Goal: Find specific page/section: Find specific page/section

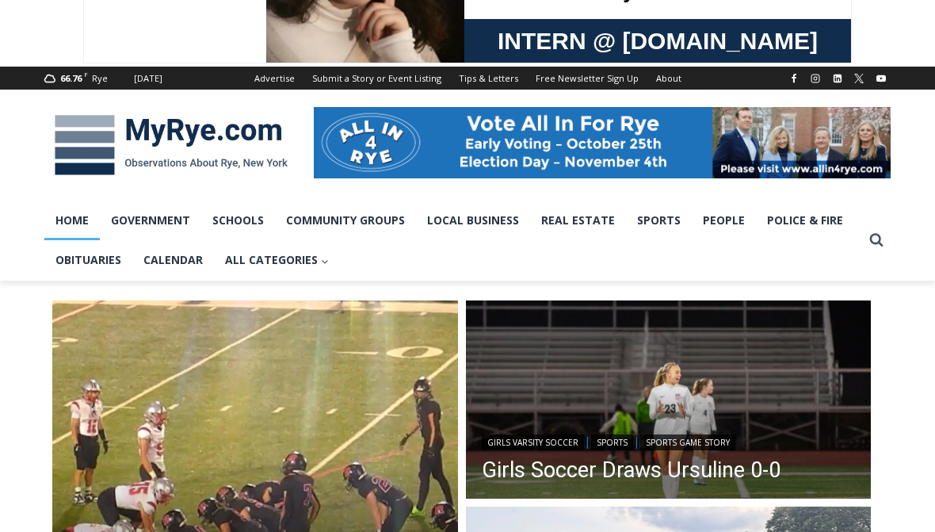
scroll to position [153, 0]
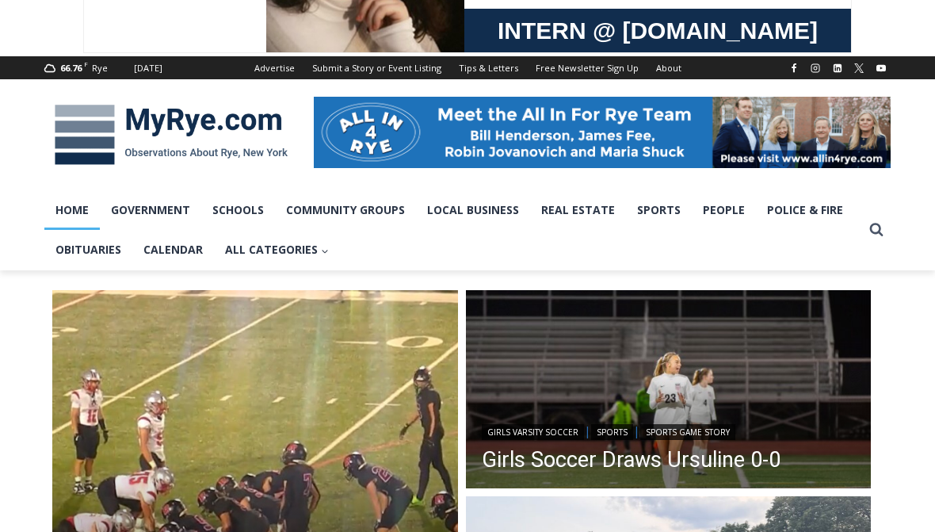
click at [877, 236] on icon "Search" at bounding box center [876, 229] width 14 height 14
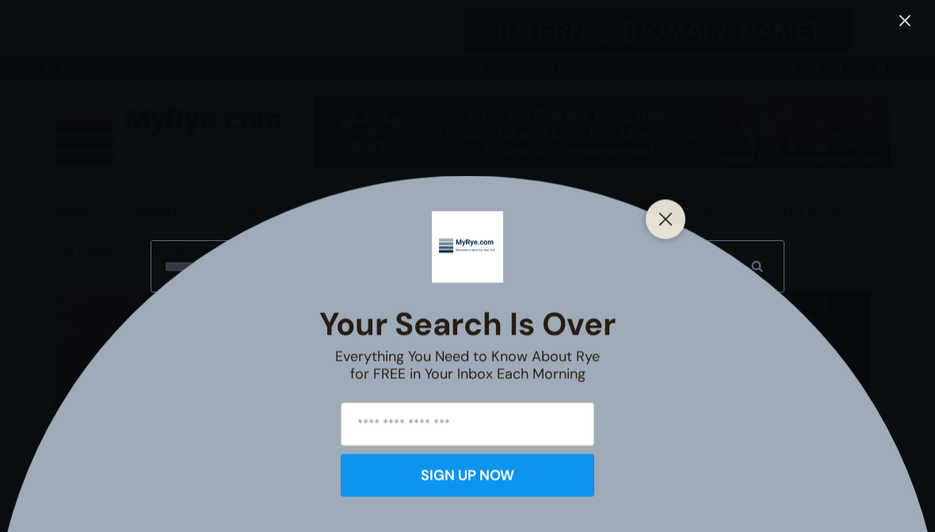
click at [674, 230] on button "Close" at bounding box center [666, 219] width 22 height 22
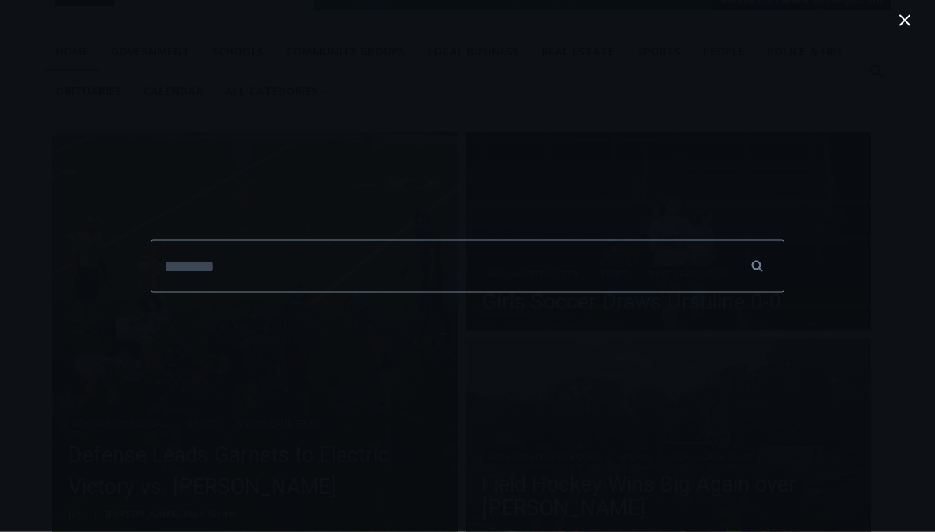
scroll to position [319, 0]
click at [913, 32] on button "Toggle Menu Close" at bounding box center [904, 21] width 25 height 42
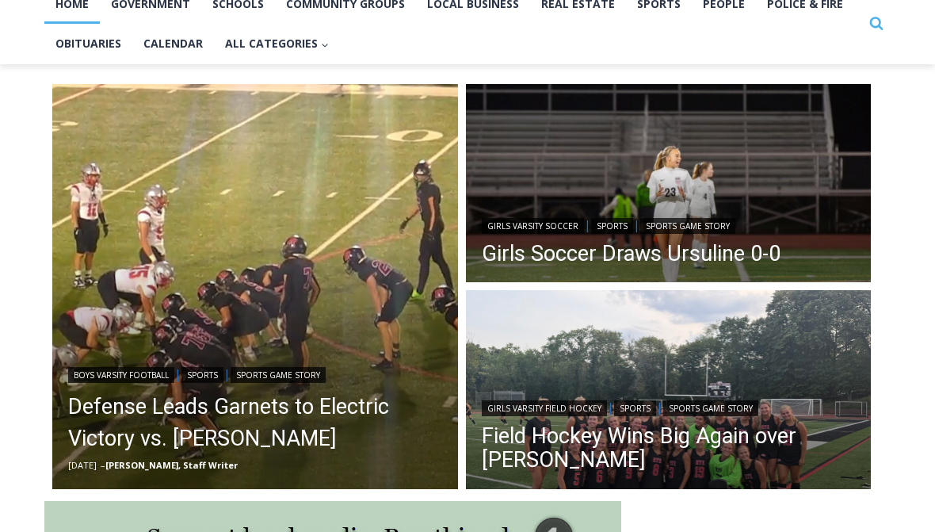
scroll to position [371, 0]
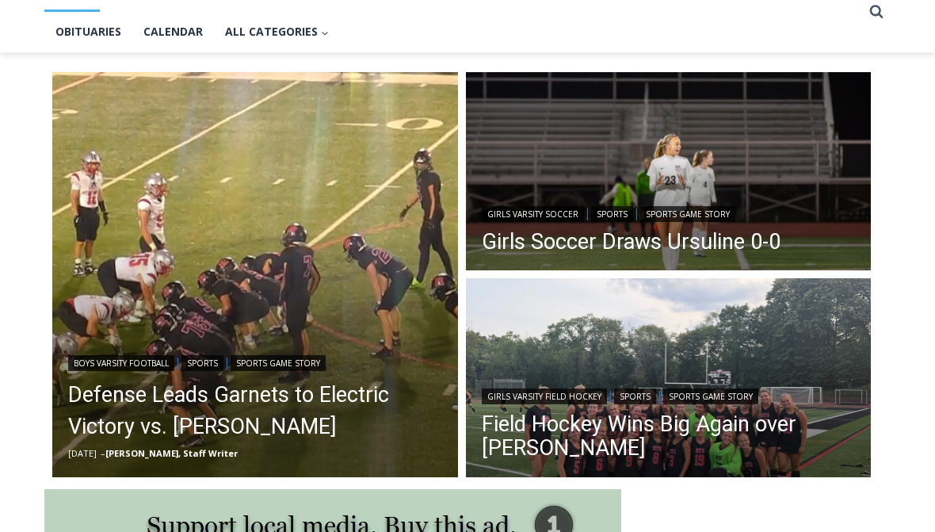
click at [272, 386] on link "Obituaries" at bounding box center [293, 376] width 159 height 34
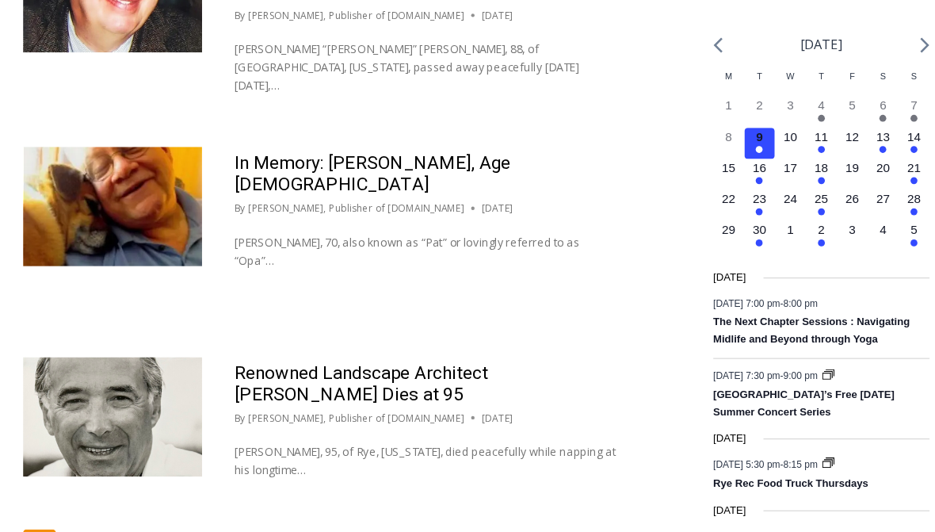
scroll to position [2499, 0]
click at [83, 484] on link "2" at bounding box center [98, 499] width 30 height 30
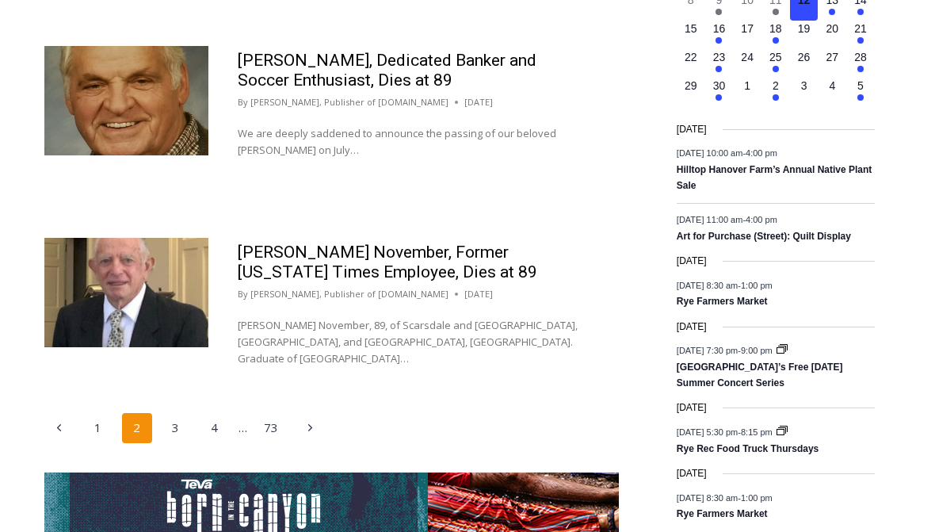
scroll to position [2680, 0]
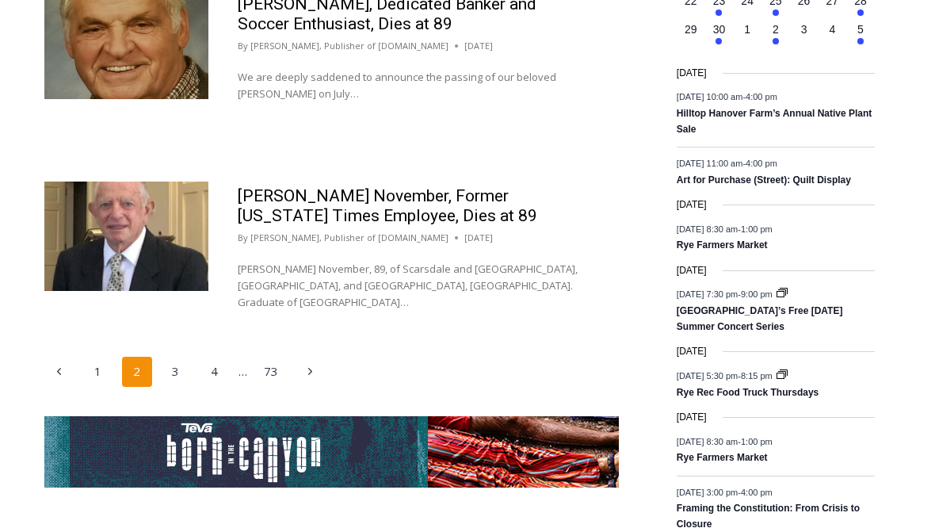
click at [182, 357] on link "3" at bounding box center [176, 372] width 30 height 30
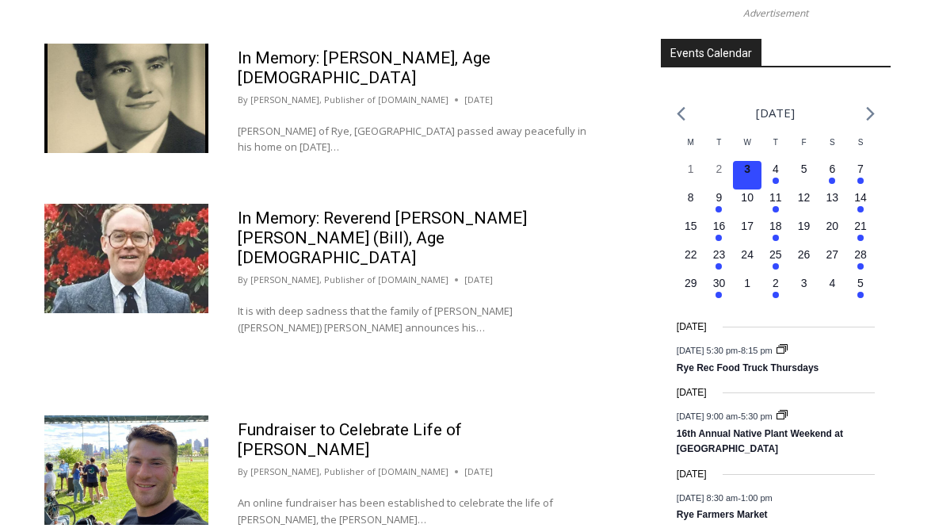
scroll to position [2427, 0]
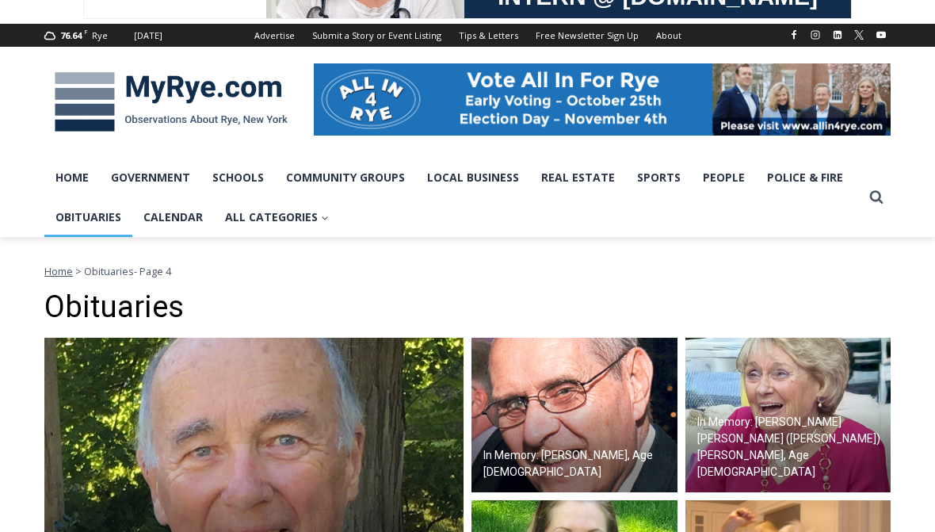
scroll to position [197, 0]
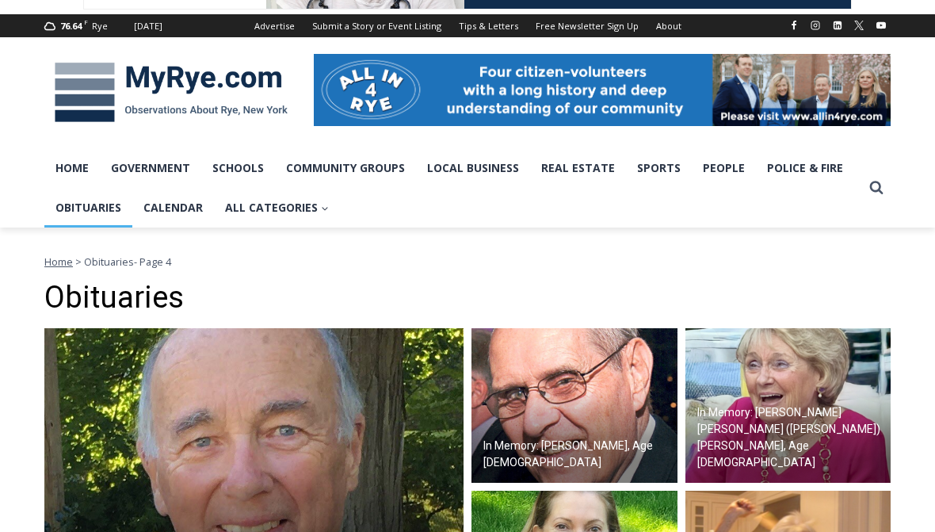
click at [875, 197] on button "Search" at bounding box center [876, 188] width 29 height 29
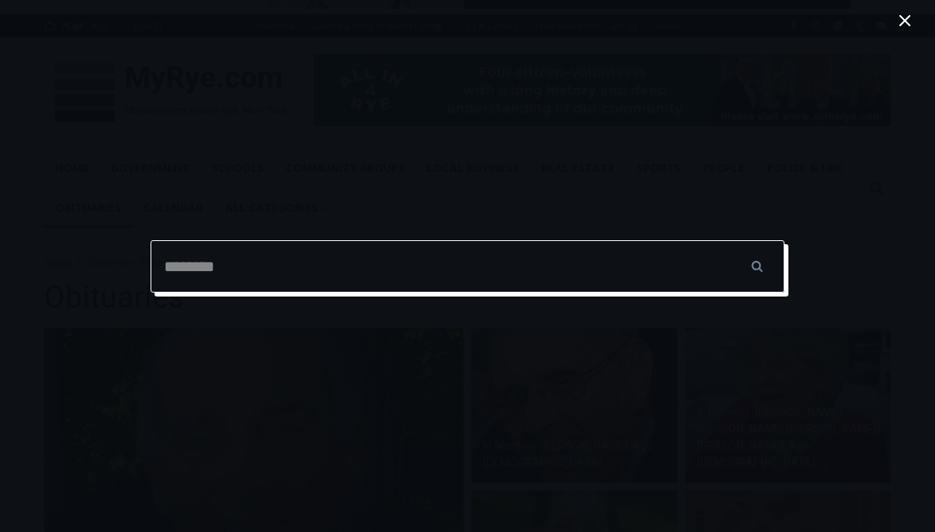
click at [699, 292] on input "Search for:" at bounding box center [468, 266] width 634 height 52
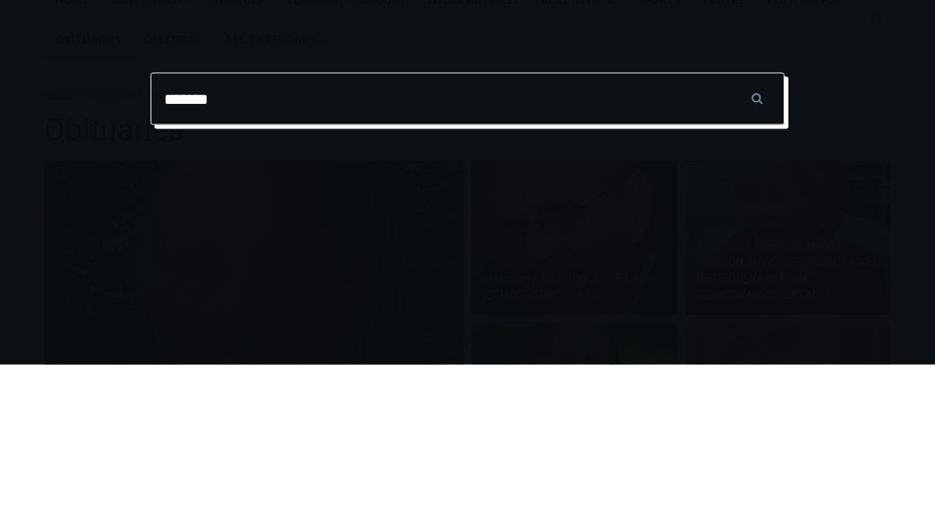
type input "********"
click at [757, 240] on input "******" at bounding box center [756, 266] width 55 height 52
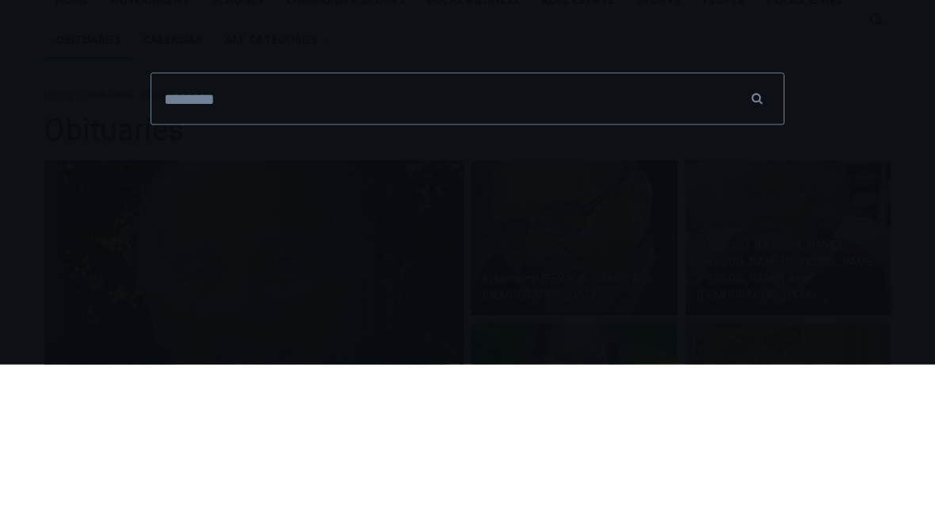
click at [761, 71] on div "Search for: ******** ****** Search" at bounding box center [467, 266] width 935 height 532
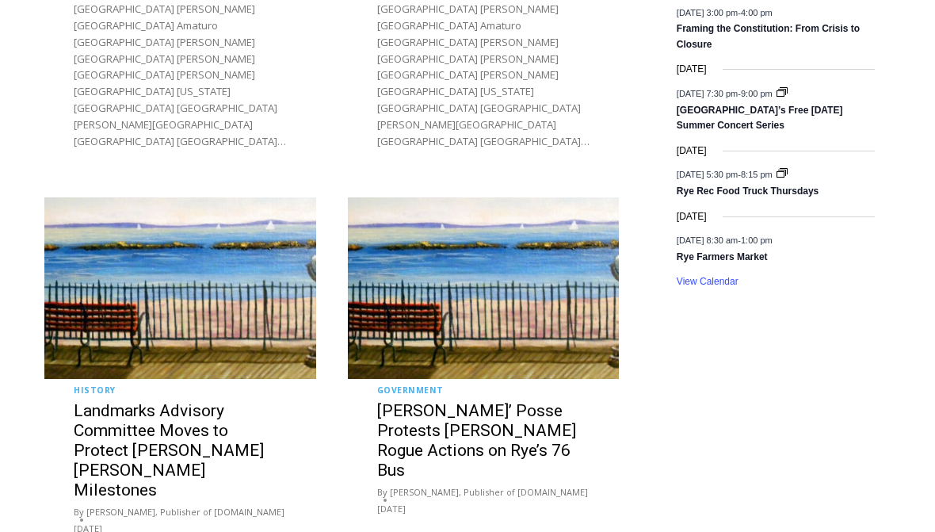
scroll to position [2868, 0]
